Goal: Task Accomplishment & Management: Use online tool/utility

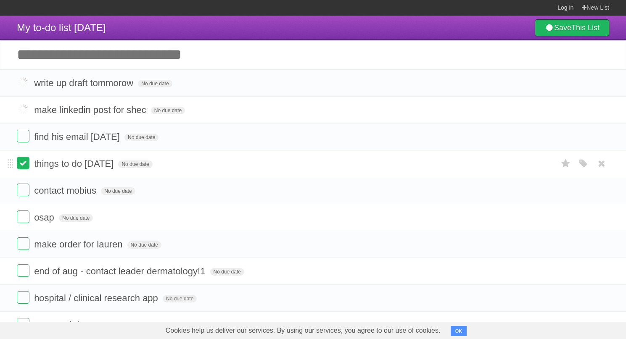
click at [24, 157] on label at bounding box center [23, 163] width 13 height 13
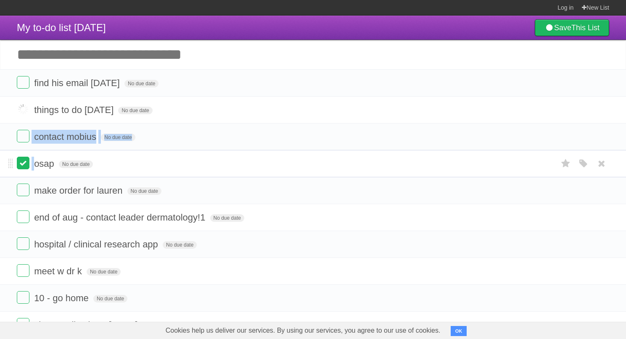
drag, startPoint x: 25, startPoint y: 155, endPoint x: 25, endPoint y: 163, distance: 8.4
click at [25, 169] on label at bounding box center [23, 163] width 13 height 13
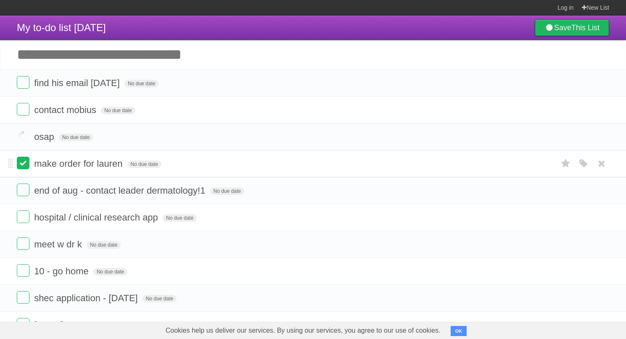
click at [19, 167] on label at bounding box center [23, 163] width 13 height 13
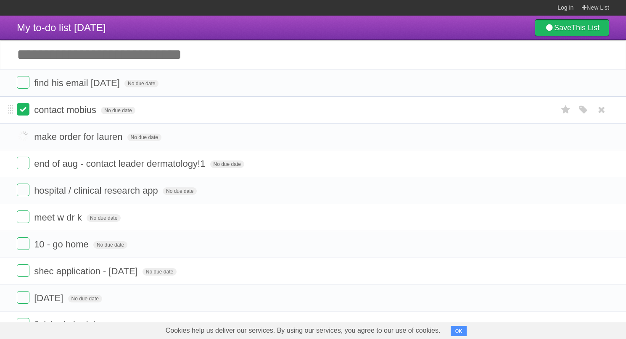
click at [24, 105] on label at bounding box center [23, 109] width 13 height 13
click at [24, 93] on li "find his email [DATE] No due date White Red Blue Green Purple Orange" at bounding box center [313, 82] width 626 height 27
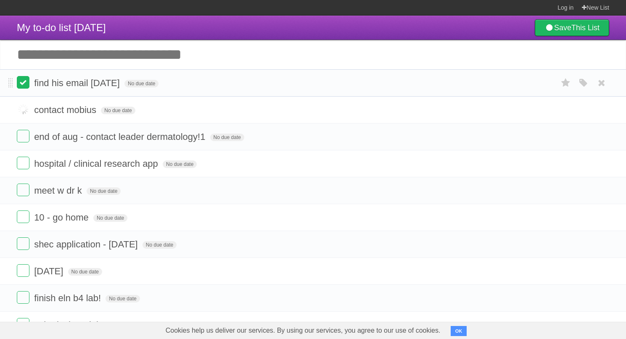
click at [24, 89] on label at bounding box center [23, 82] width 13 height 13
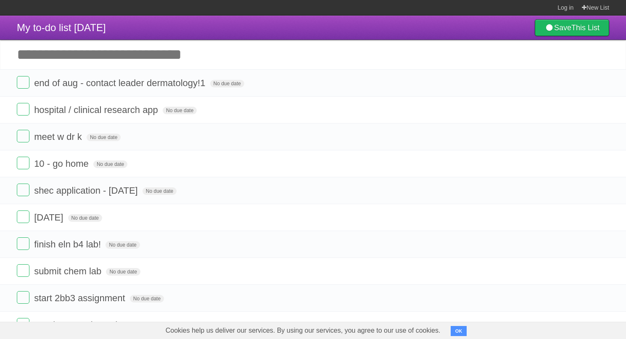
click at [136, 63] on input "Add another task" at bounding box center [313, 54] width 626 height 29
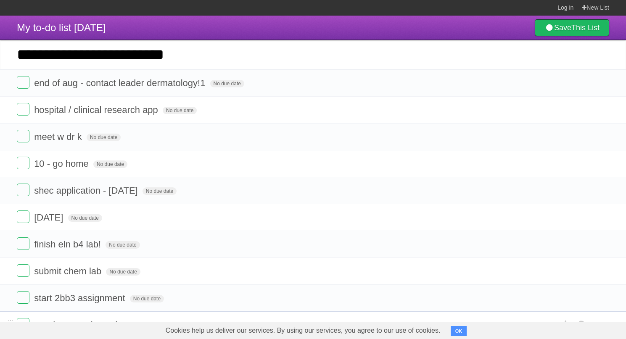
type input "**********"
